Goal: Navigation & Orientation: Find specific page/section

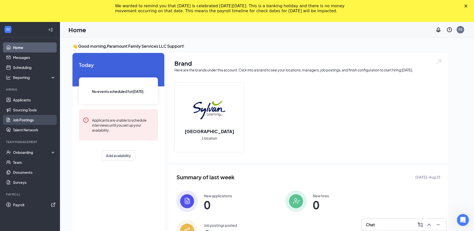
click at [28, 119] on link "Job Postings" at bounding box center [34, 120] width 43 height 10
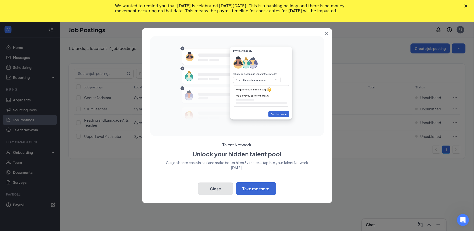
click at [220, 190] on button "Close" at bounding box center [215, 189] width 35 height 13
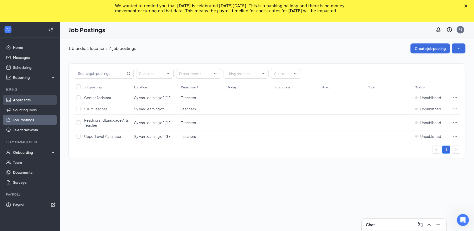
click at [30, 100] on link "Applicants" at bounding box center [34, 100] width 43 height 10
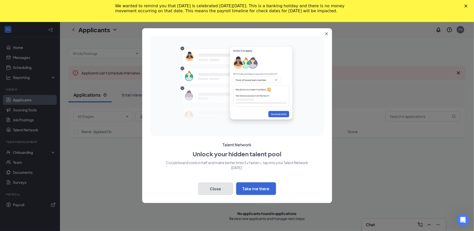
click at [219, 190] on button "Close" at bounding box center [215, 189] width 35 height 13
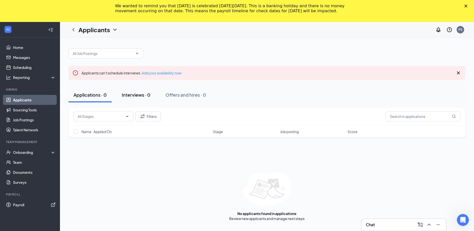
click at [144, 100] on button "Interviews · 0" at bounding box center [136, 95] width 39 height 15
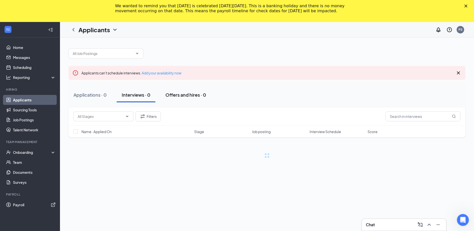
click at [197, 96] on div "Offers and hires · 0" at bounding box center [186, 95] width 41 height 6
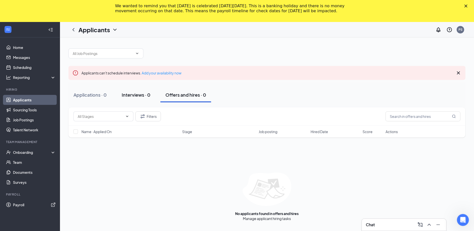
click at [144, 95] on div "Interviews · 0" at bounding box center [136, 95] width 29 height 6
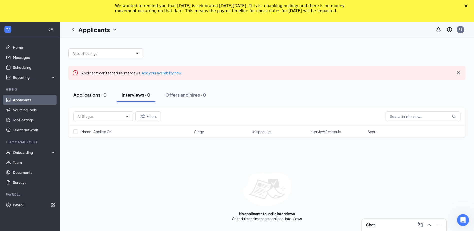
click at [97, 95] on div "Applications · 0" at bounding box center [90, 95] width 33 height 6
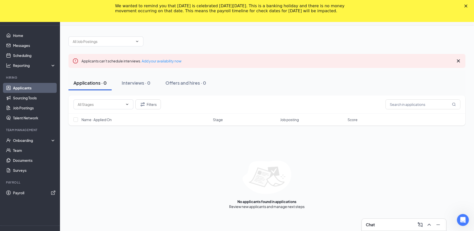
scroll to position [14, 0]
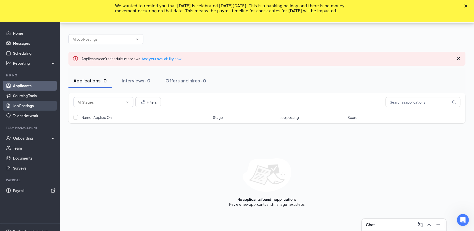
click at [26, 105] on link "Job Postings" at bounding box center [34, 106] width 43 height 10
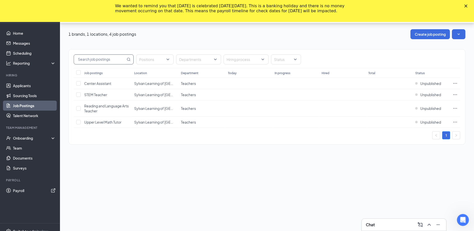
click at [122, 60] on input "text" at bounding box center [100, 60] width 52 height 10
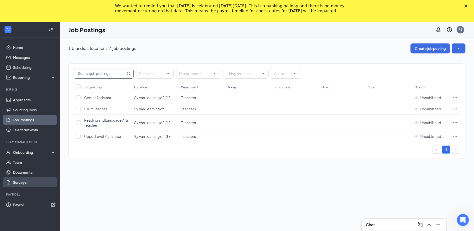
scroll to position [21, 0]
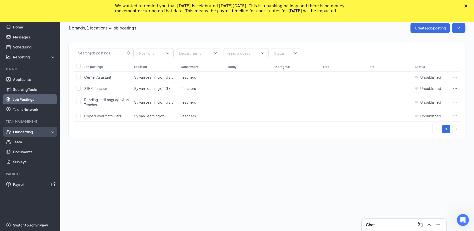
click at [30, 131] on div "Onboarding" at bounding box center [32, 132] width 39 height 5
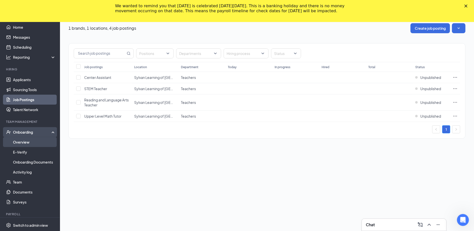
click at [30, 141] on link "Overview" at bounding box center [34, 142] width 43 height 10
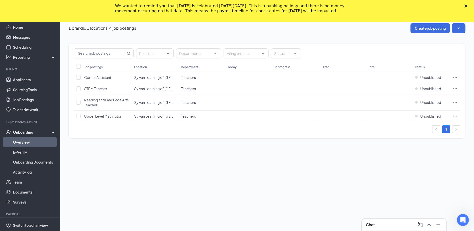
scroll to position [20, 0]
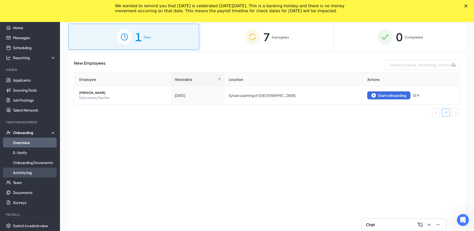
click at [26, 173] on link "Activity log" at bounding box center [34, 173] width 43 height 10
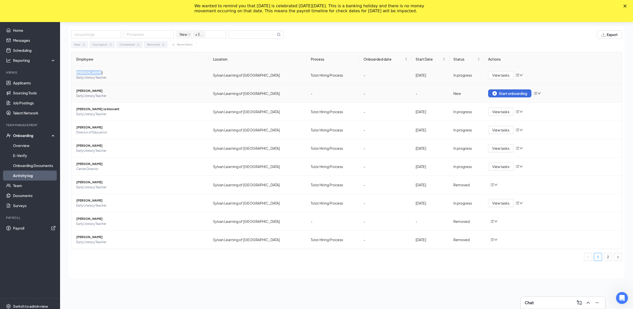
drag, startPoint x: 75, startPoint y: 70, endPoint x: 144, endPoint y: 85, distance: 71.2
click at [97, 70] on td "[PERSON_NAME] Early Literacy Teacher" at bounding box center [140, 75] width 138 height 18
copy span "[PERSON_NAME]"
drag, startPoint x: 76, startPoint y: 107, endPoint x: 150, endPoint y: 113, distance: 74.5
click at [117, 109] on td "[PERSON_NAME] Ja Innocent Early Literacy Teacher" at bounding box center [140, 112] width 138 height 18
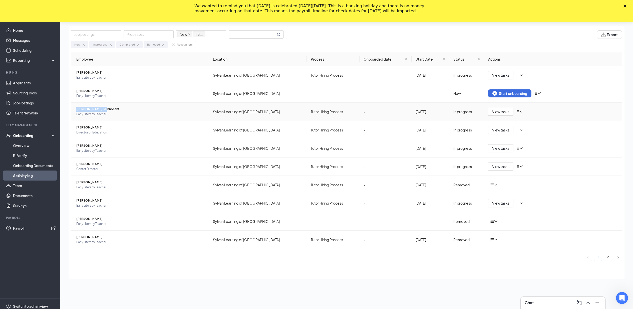
copy span "[PERSON_NAME] Ja Innocent"
drag, startPoint x: 73, startPoint y: 125, endPoint x: 115, endPoint y: 125, distance: 42.3
click at [115, 125] on td "[PERSON_NAME] Director of Education" at bounding box center [140, 130] width 138 height 18
copy span "[PERSON_NAME]"
drag, startPoint x: 73, startPoint y: 143, endPoint x: 102, endPoint y: 145, distance: 29.0
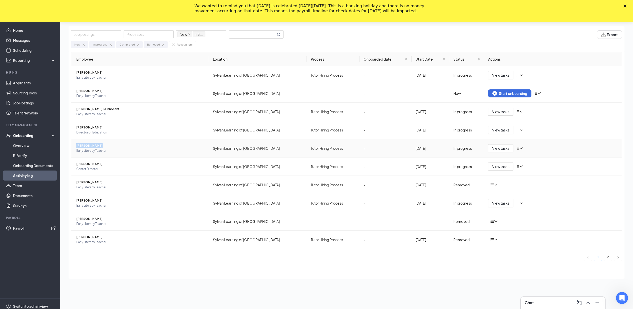
click at [102, 145] on td "[PERSON_NAME] Early Literacy Teacher" at bounding box center [140, 148] width 138 height 18
copy span "[PERSON_NAME]"
drag, startPoint x: 73, startPoint y: 164, endPoint x: 108, endPoint y: 165, distance: 34.8
click at [105, 163] on td "[PERSON_NAME] Center Director" at bounding box center [140, 166] width 138 height 18
copy span "[PERSON_NAME]"
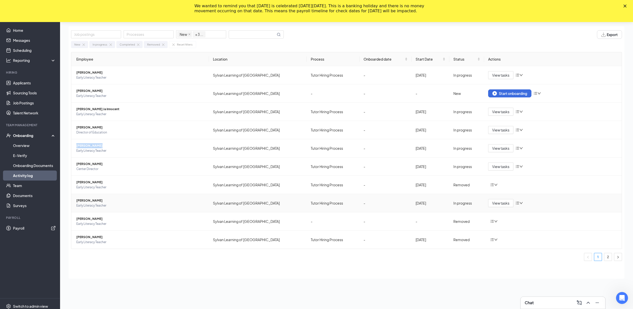
drag, startPoint x: 75, startPoint y: 198, endPoint x: 119, endPoint y: 202, distance: 44.8
click at [118, 202] on td "[PERSON_NAME] Early Literacy Teacher" at bounding box center [140, 203] width 138 height 18
copy span "[PERSON_NAME]"
